Goal: Check status: Check status

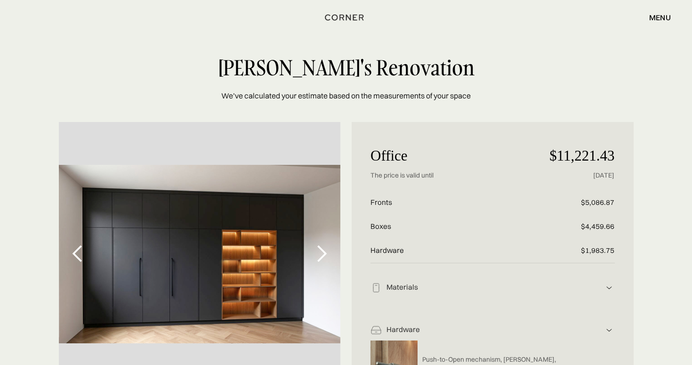
click at [290, 89] on div "We’ve calculated your estimate based on the measurements of your space Tommy's …" at bounding box center [346, 79] width 692 height 45
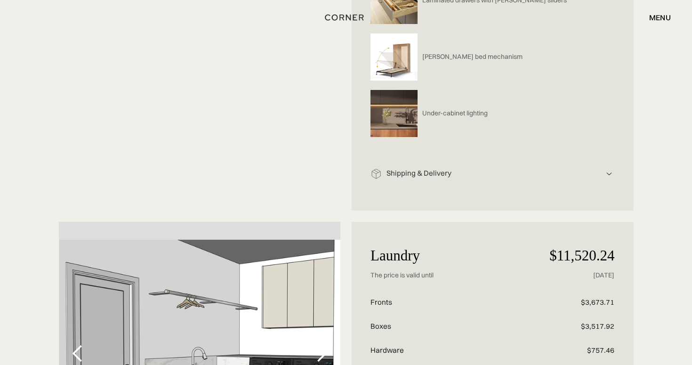
scroll to position [544, 0]
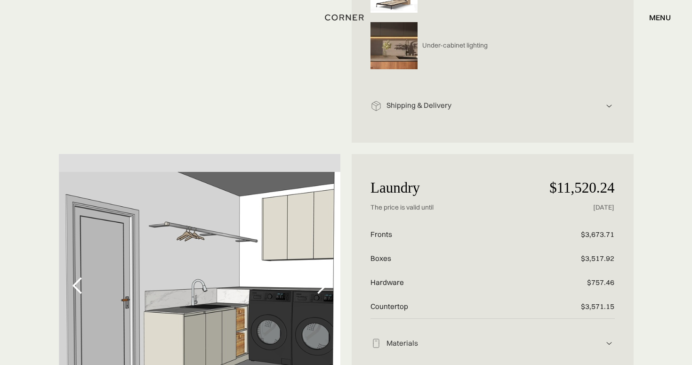
click at [567, 185] on p "$11,520.24" at bounding box center [574, 188] width 81 height 30
copy p "$11,520.24"
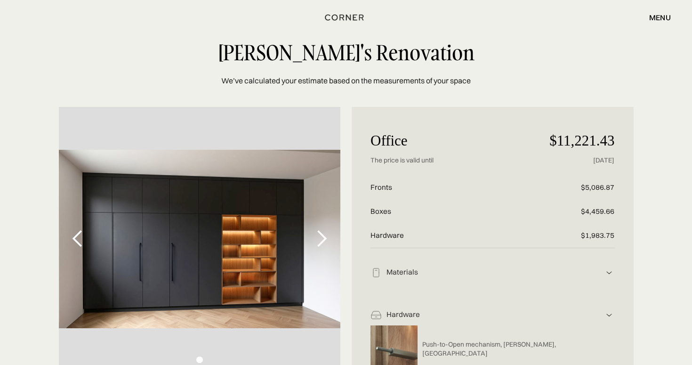
scroll to position [0, 0]
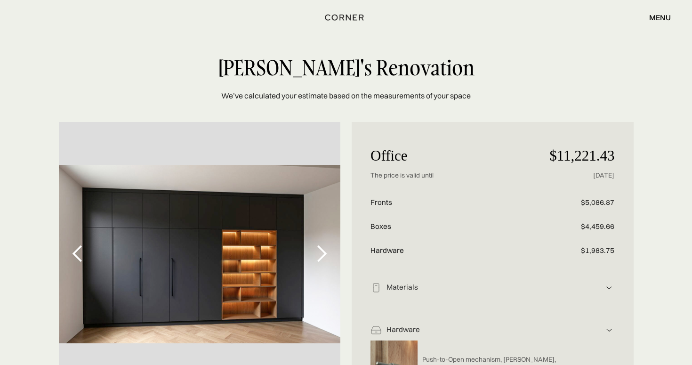
click at [566, 161] on p "$11,221.43" at bounding box center [574, 156] width 81 height 30
copy p "$11,221.43"
click at [569, 149] on p "$16,542.94" at bounding box center [574, 156] width 81 height 30
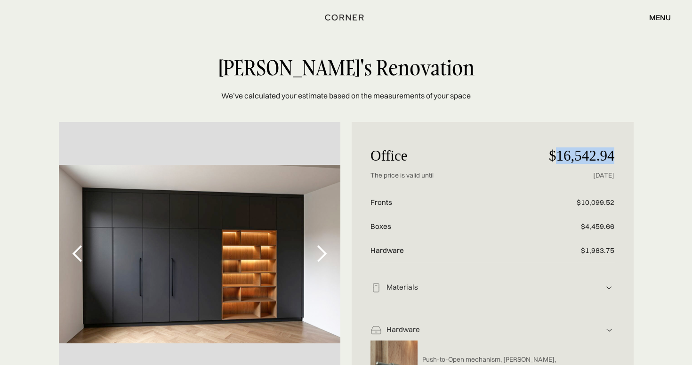
click at [569, 149] on p "$16,542.94" at bounding box center [574, 156] width 81 height 30
copy p "$16,542.94"
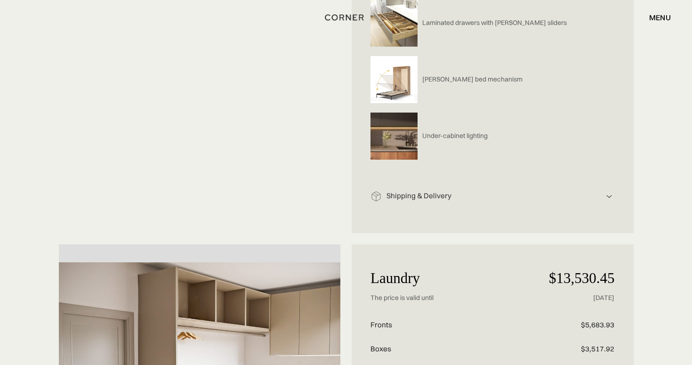
scroll to position [494, 0]
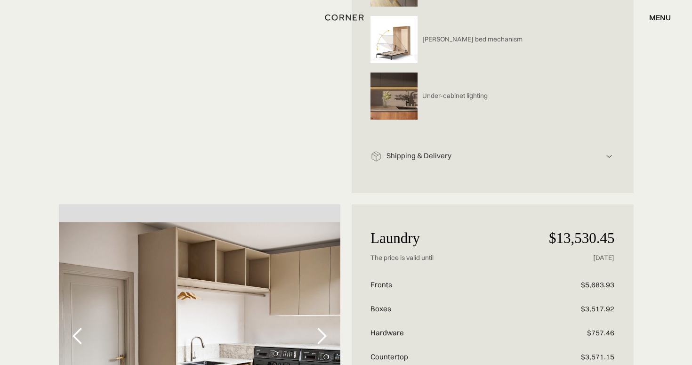
click at [567, 237] on p "$13,530.45" at bounding box center [574, 238] width 81 height 30
copy p "$13,530.45"
